Goal: Use online tool/utility: Utilize a website feature to perform a specific function

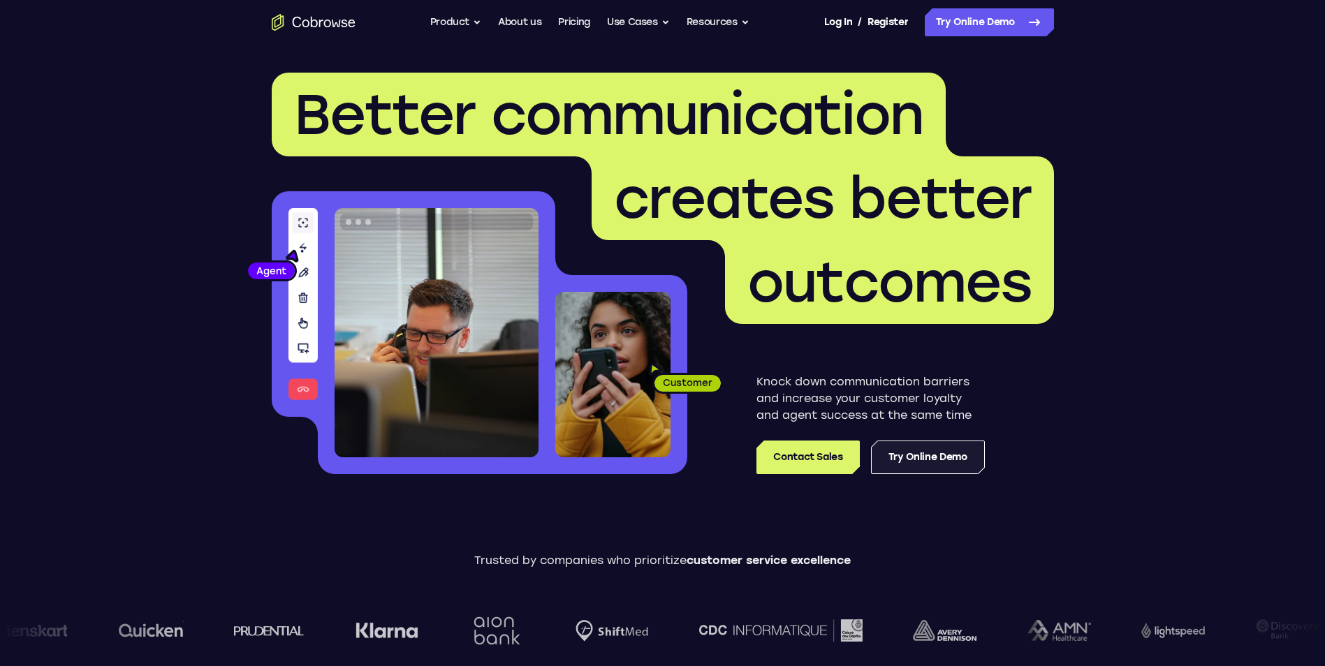
click at [946, 464] on link "Try Online Demo" at bounding box center [928, 458] width 114 height 34
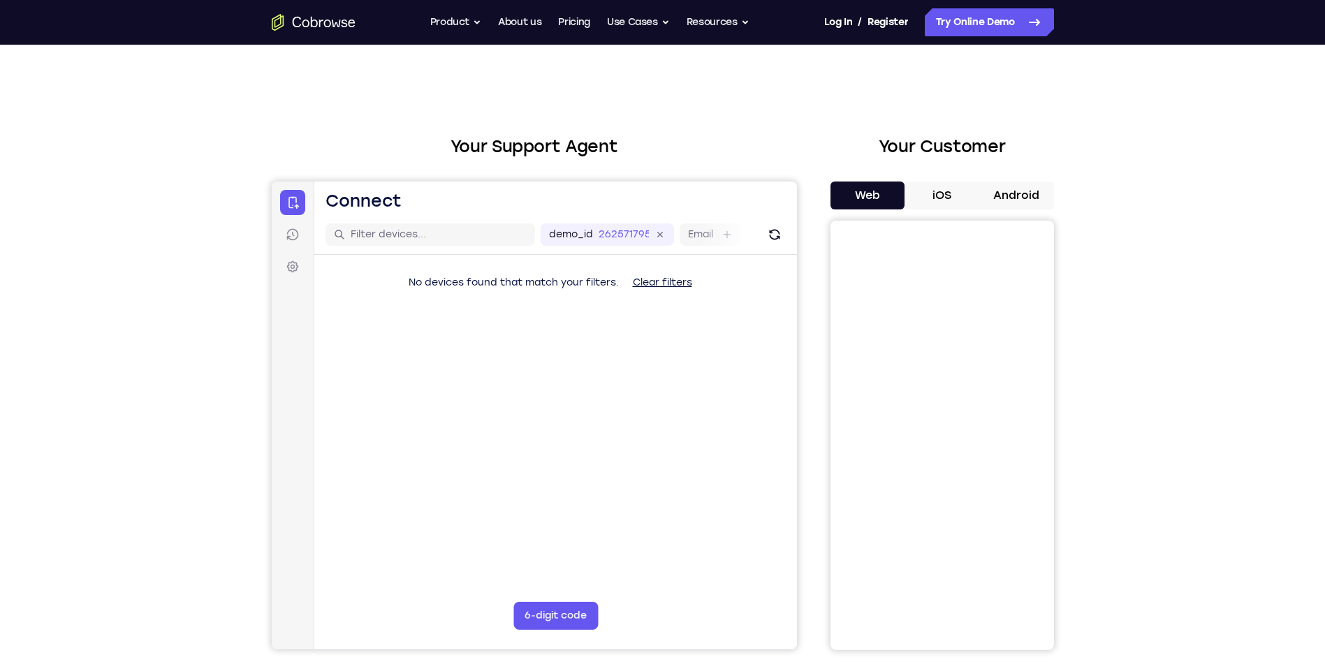
click at [1027, 191] on button "Android" at bounding box center [1016, 196] width 75 height 28
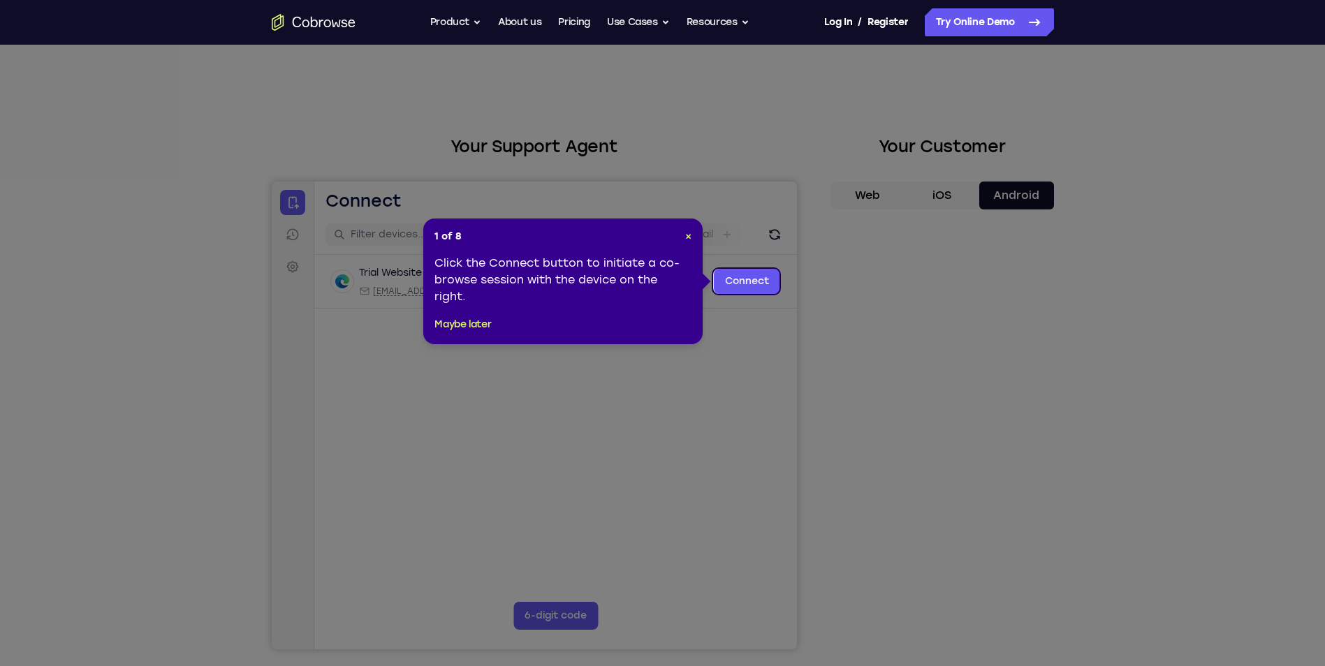
click at [775, 297] on icon at bounding box center [667, 333] width 1335 height 666
click at [768, 274] on link "Connect" at bounding box center [746, 281] width 66 height 25
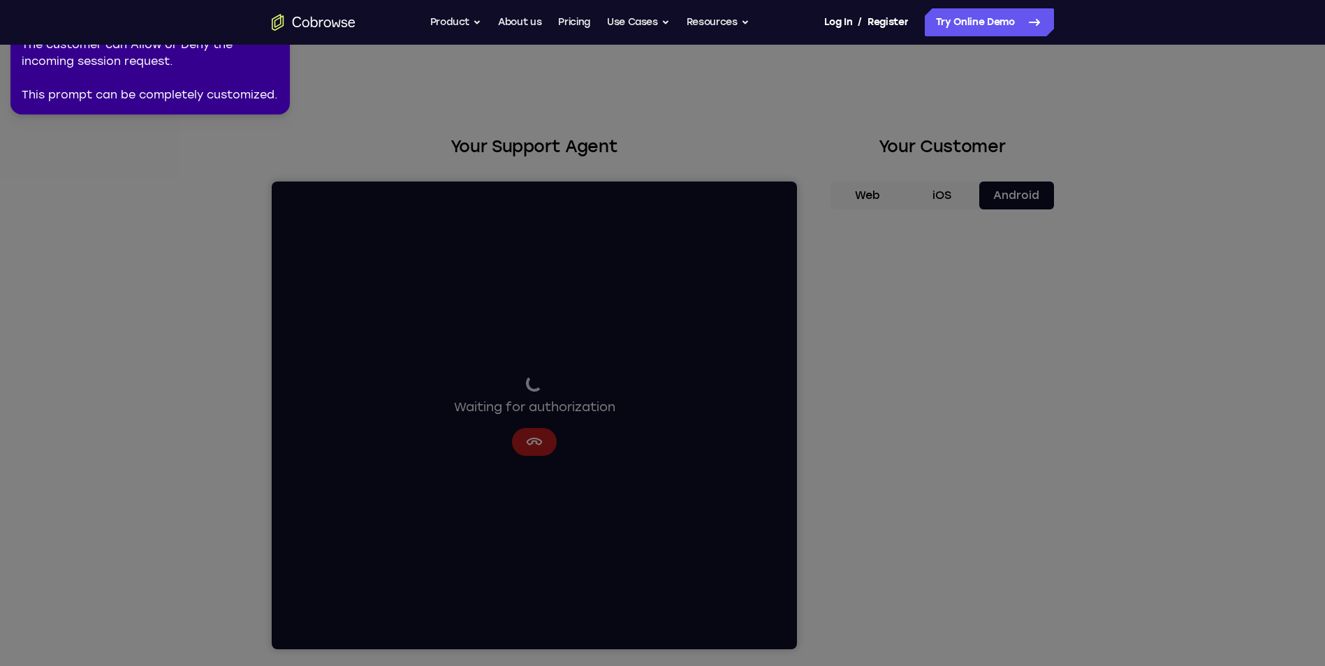
click at [954, 568] on icon at bounding box center [664, 330] width 1341 height 672
click at [891, 379] on icon at bounding box center [664, 330] width 1341 height 672
click at [938, 622] on icon at bounding box center [664, 330] width 1341 height 672
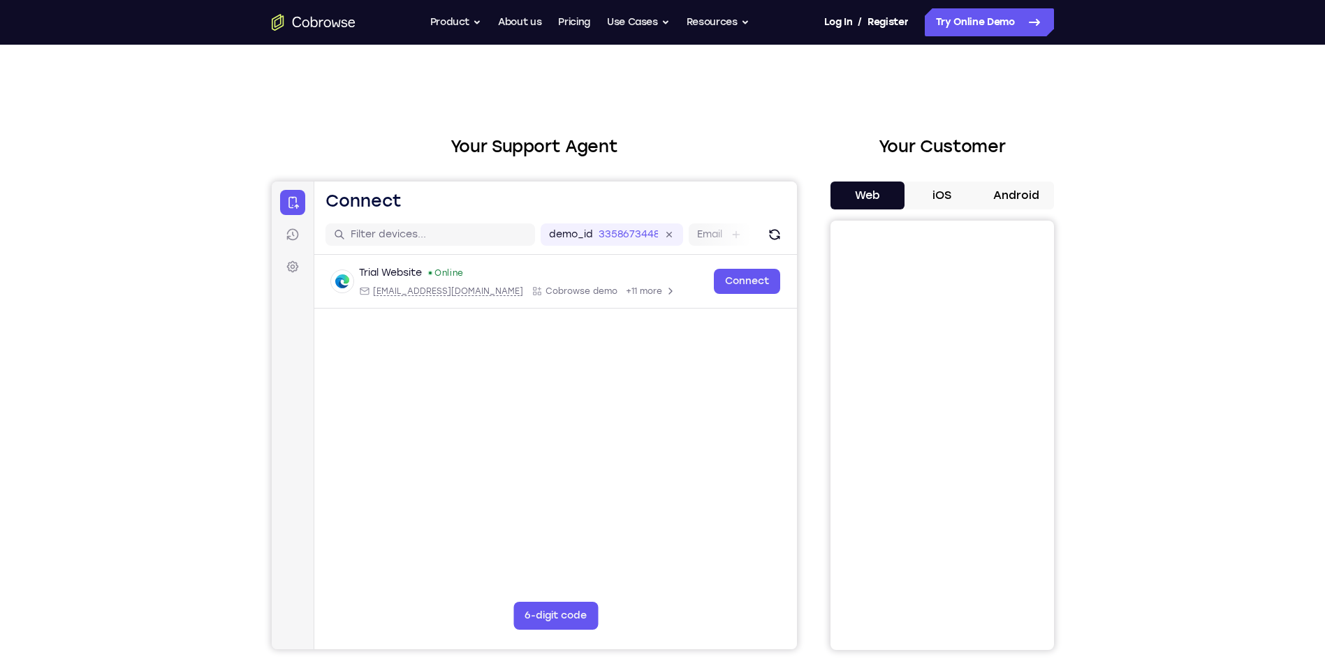
click at [1008, 200] on button "Android" at bounding box center [1016, 196] width 75 height 28
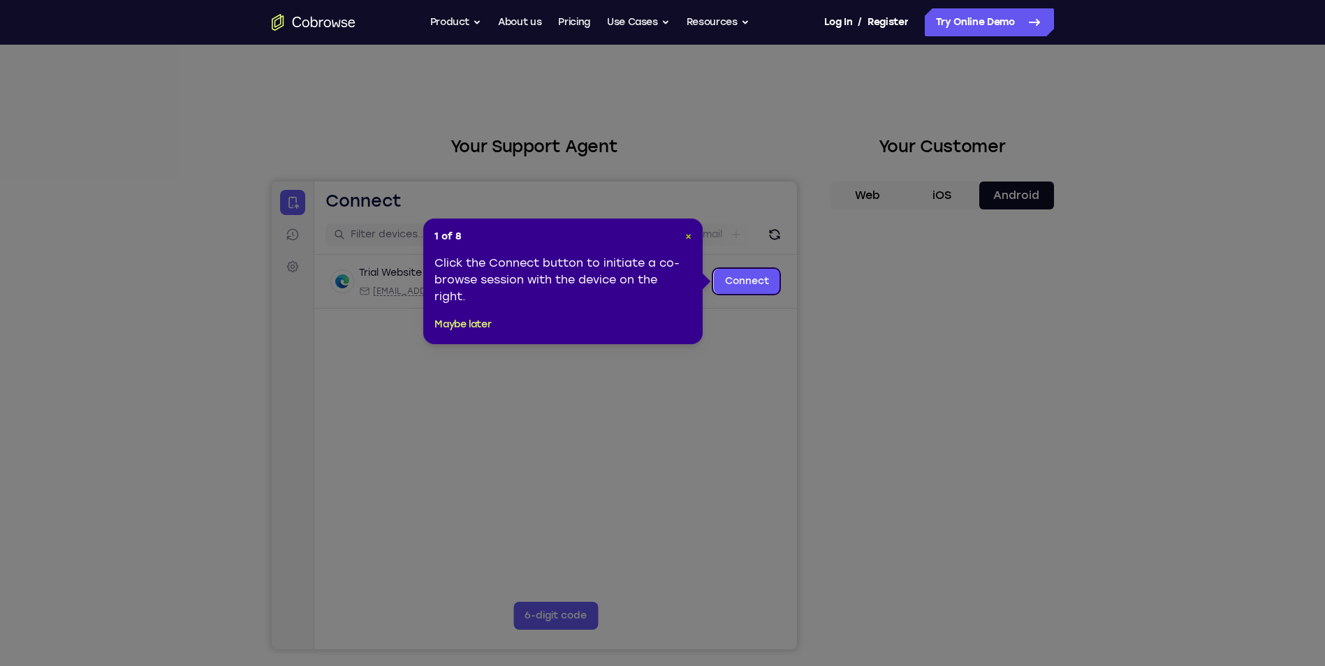
click at [689, 237] on span "×" at bounding box center [688, 236] width 6 height 12
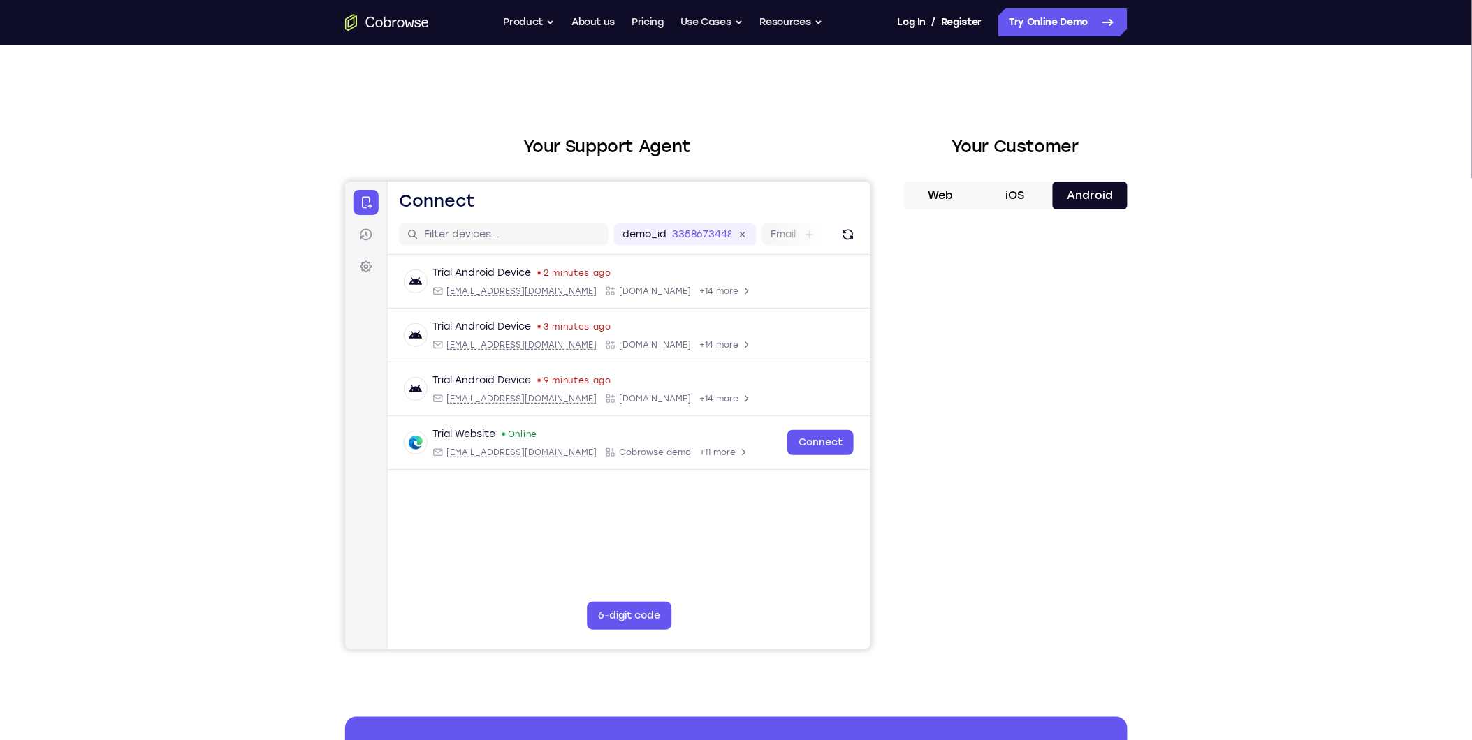
click at [1029, 187] on button "iOS" at bounding box center [1015, 196] width 75 height 28
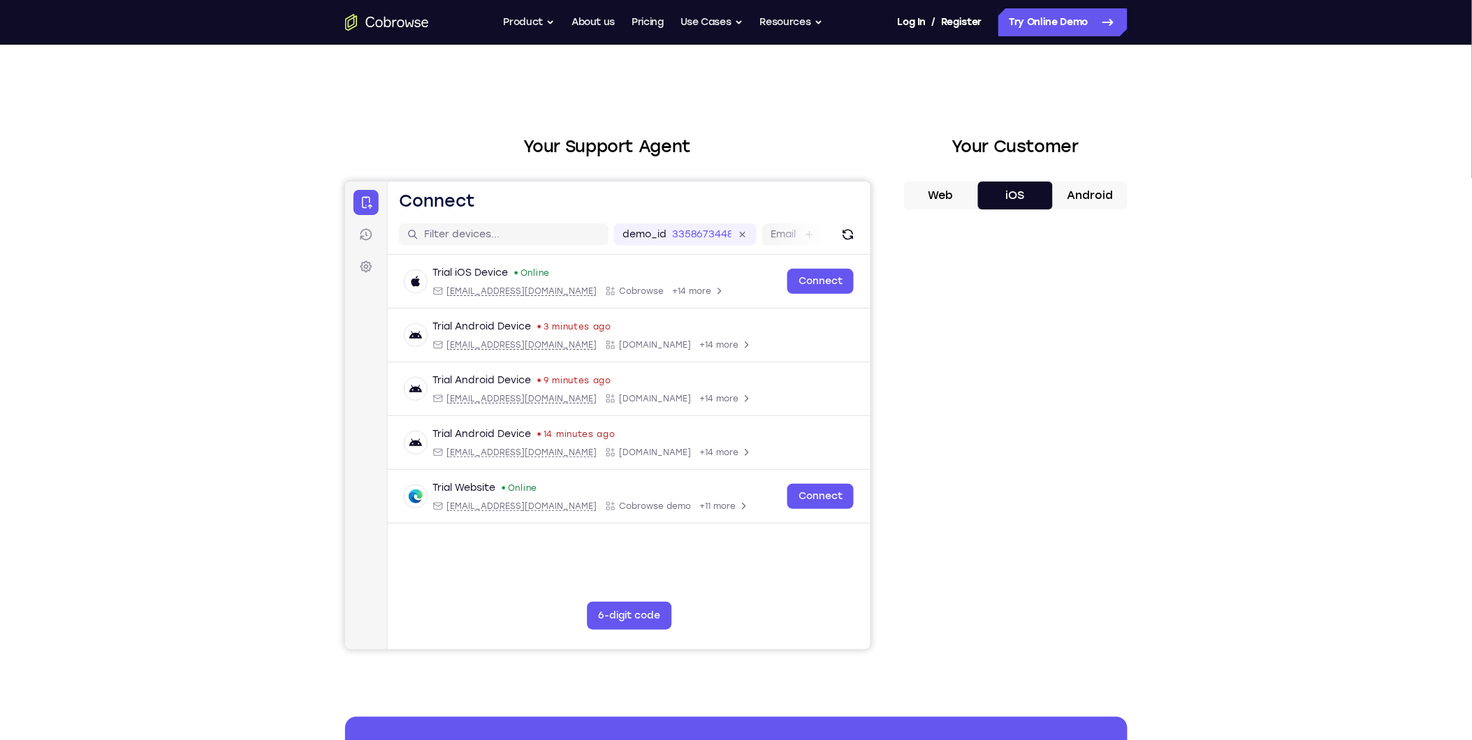
click at [958, 186] on button "Web" at bounding box center [941, 196] width 75 height 28
click at [1016, 196] on button "iOS" at bounding box center [1015, 196] width 75 height 28
drag, startPoint x: 1074, startPoint y: 235, endPoint x: 1154, endPoint y: 383, distance: 167.8
click at [1154, 383] on div "Your Support Agent Your Customer Web iOS Android Next Steps We’d be happy to gi…" at bounding box center [736, 505] width 894 height 921
click at [1090, 198] on button "Android" at bounding box center [1090, 196] width 75 height 28
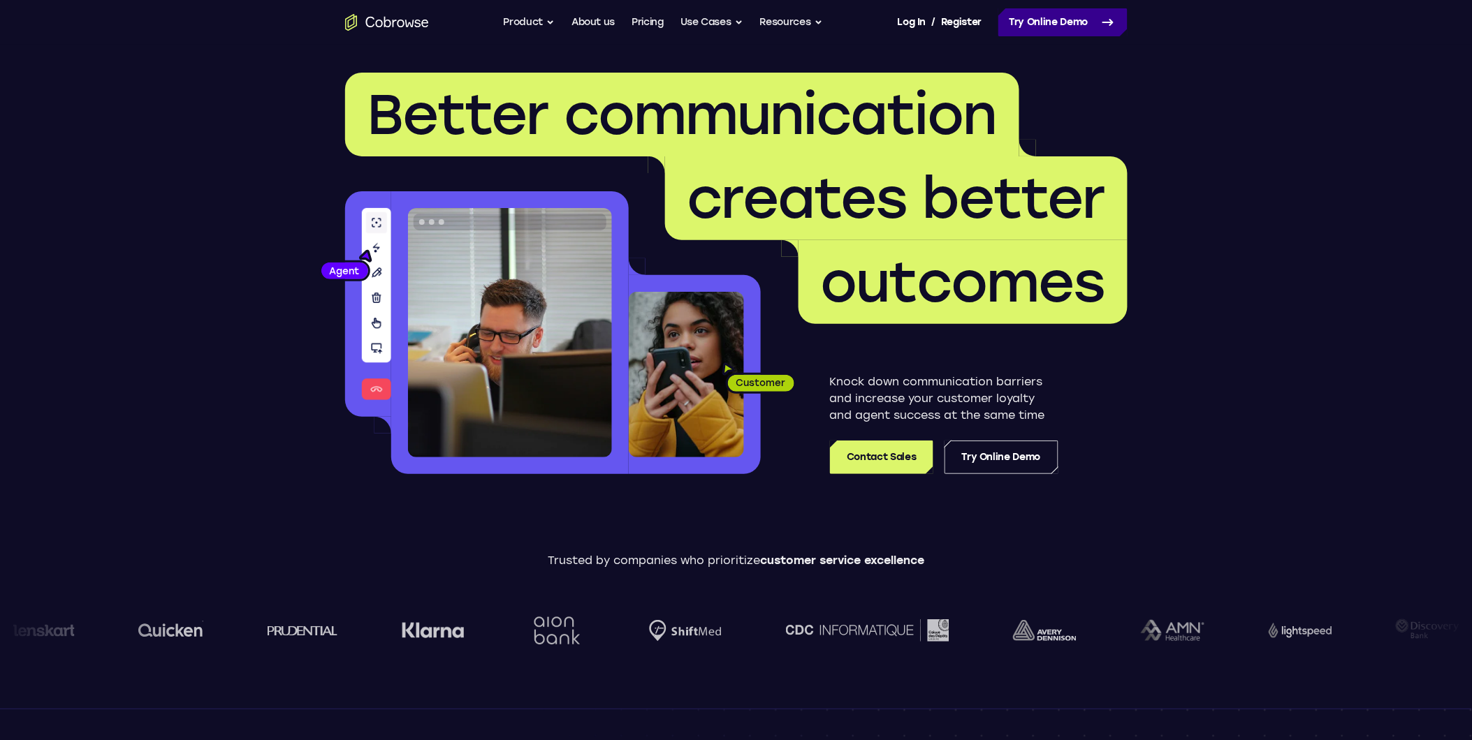
click at [1057, 16] on link "Try Online Demo" at bounding box center [1062, 22] width 129 height 28
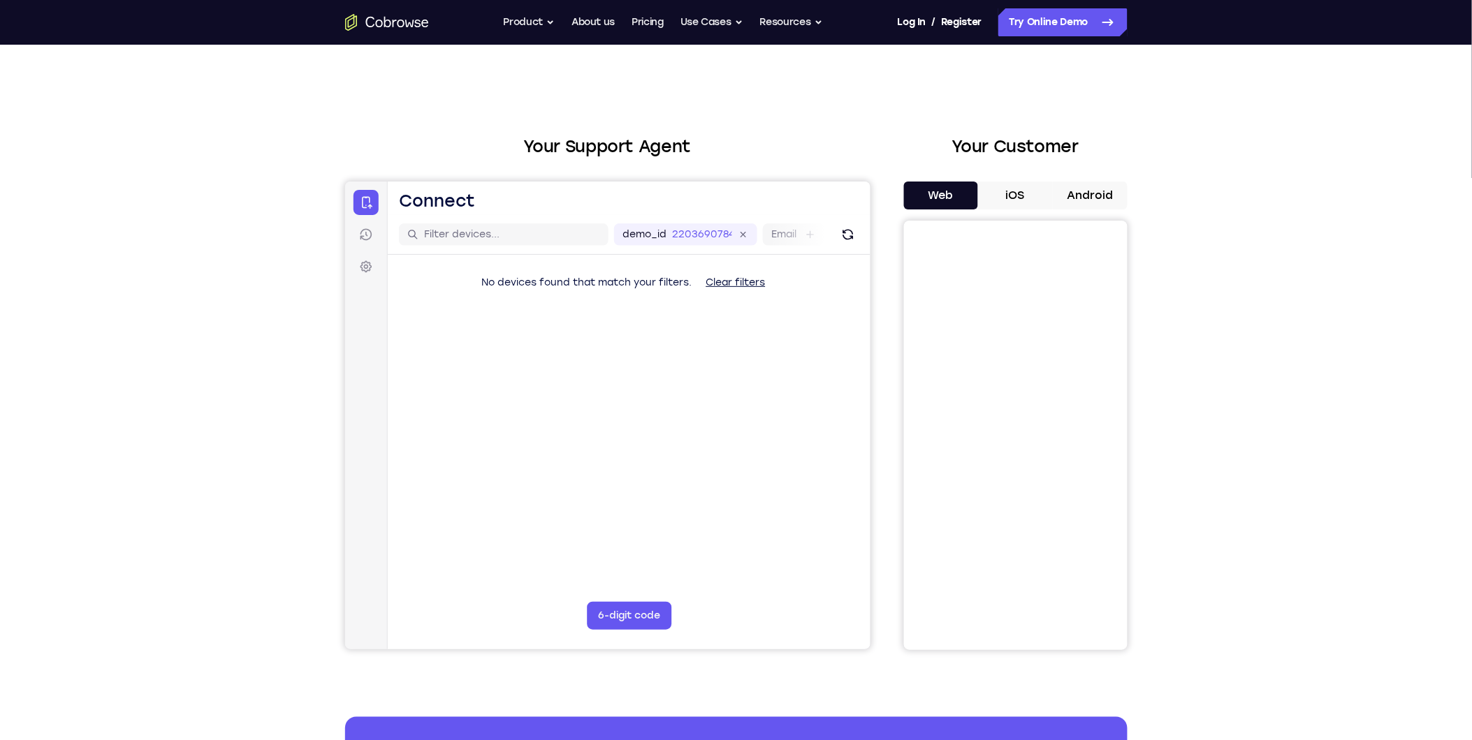
click at [1090, 191] on button "Android" at bounding box center [1090, 196] width 75 height 28
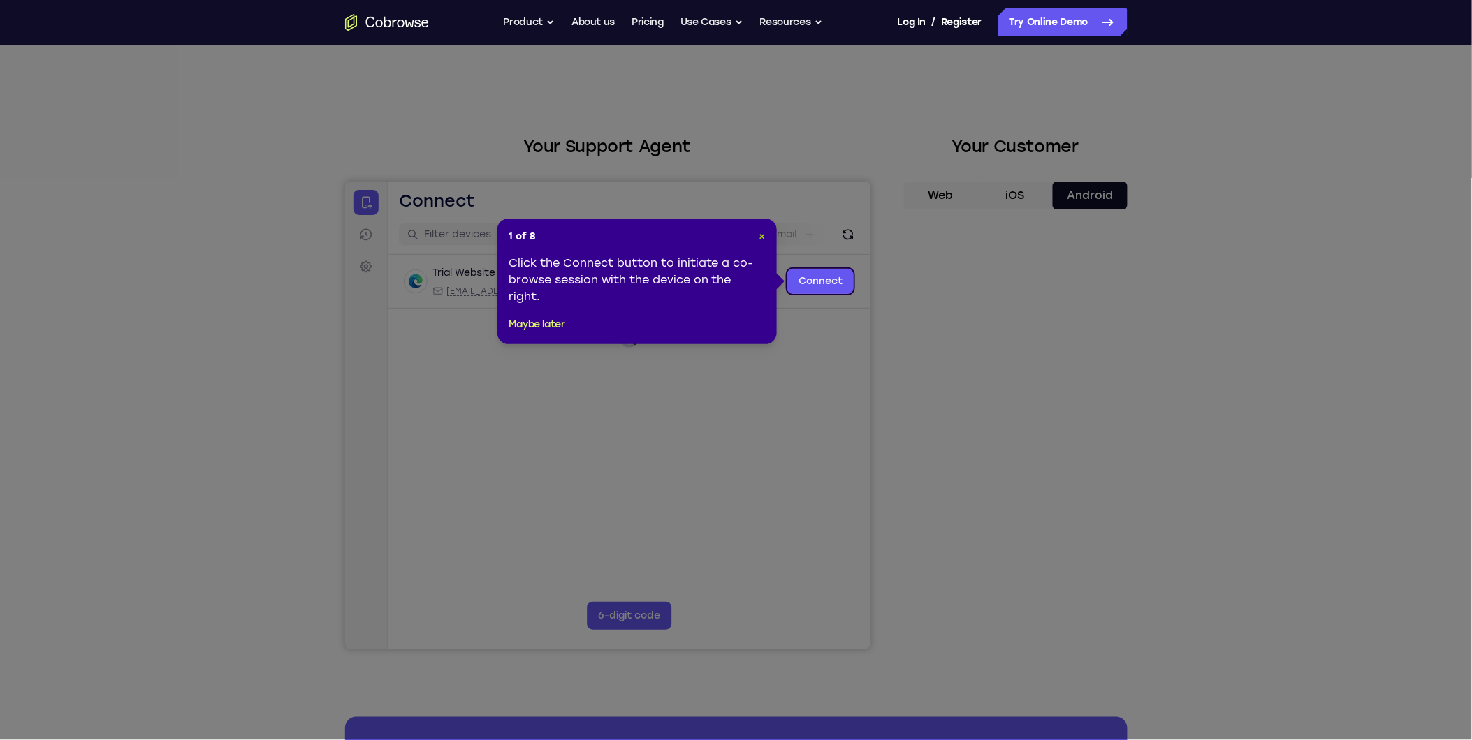
click at [761, 233] on span "×" at bounding box center [762, 236] width 6 height 12
